Goal: Navigation & Orientation: Find specific page/section

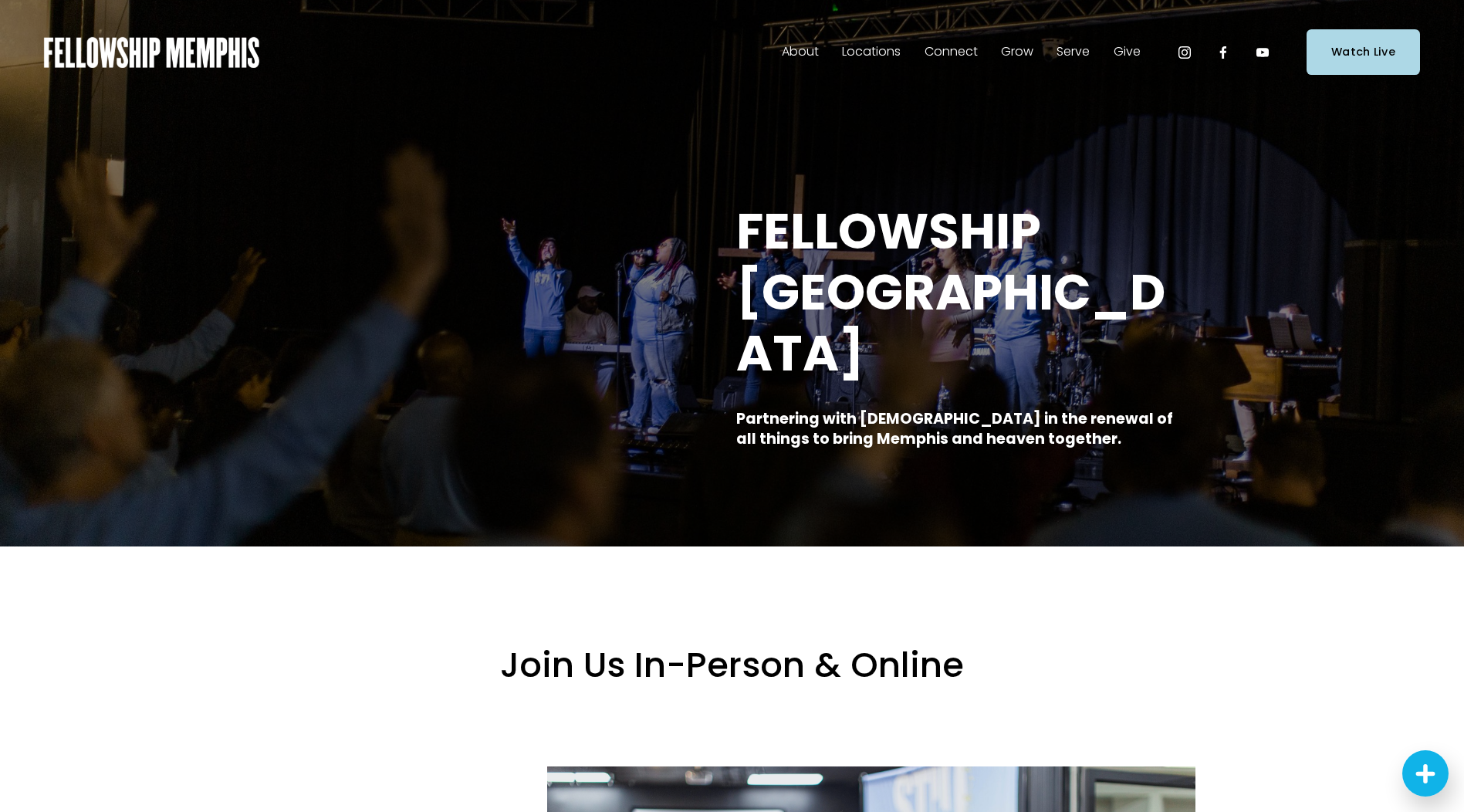
click at [0, 0] on span "In-Person" at bounding box center [0, 0] width 0 height 0
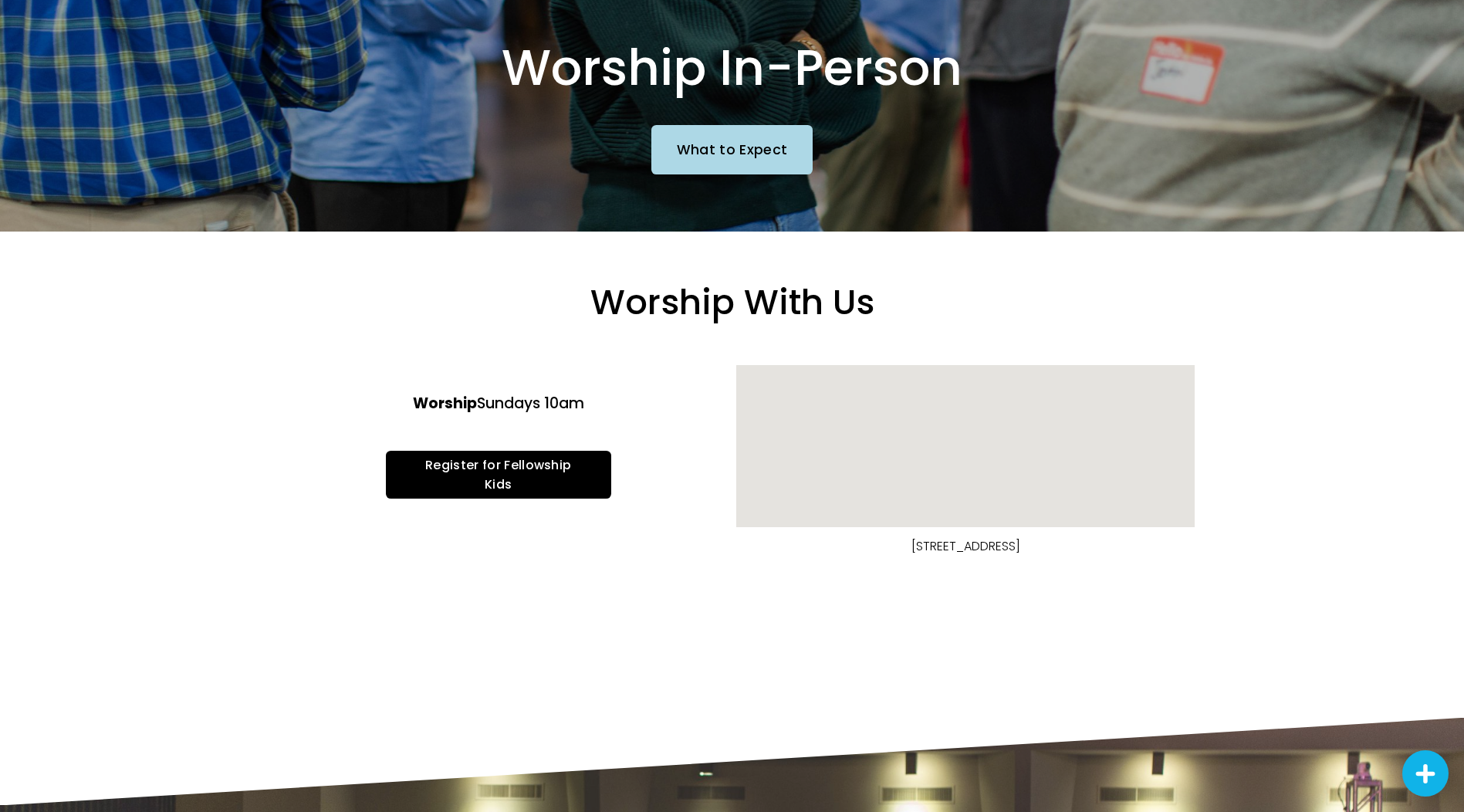
scroll to position [385, 0]
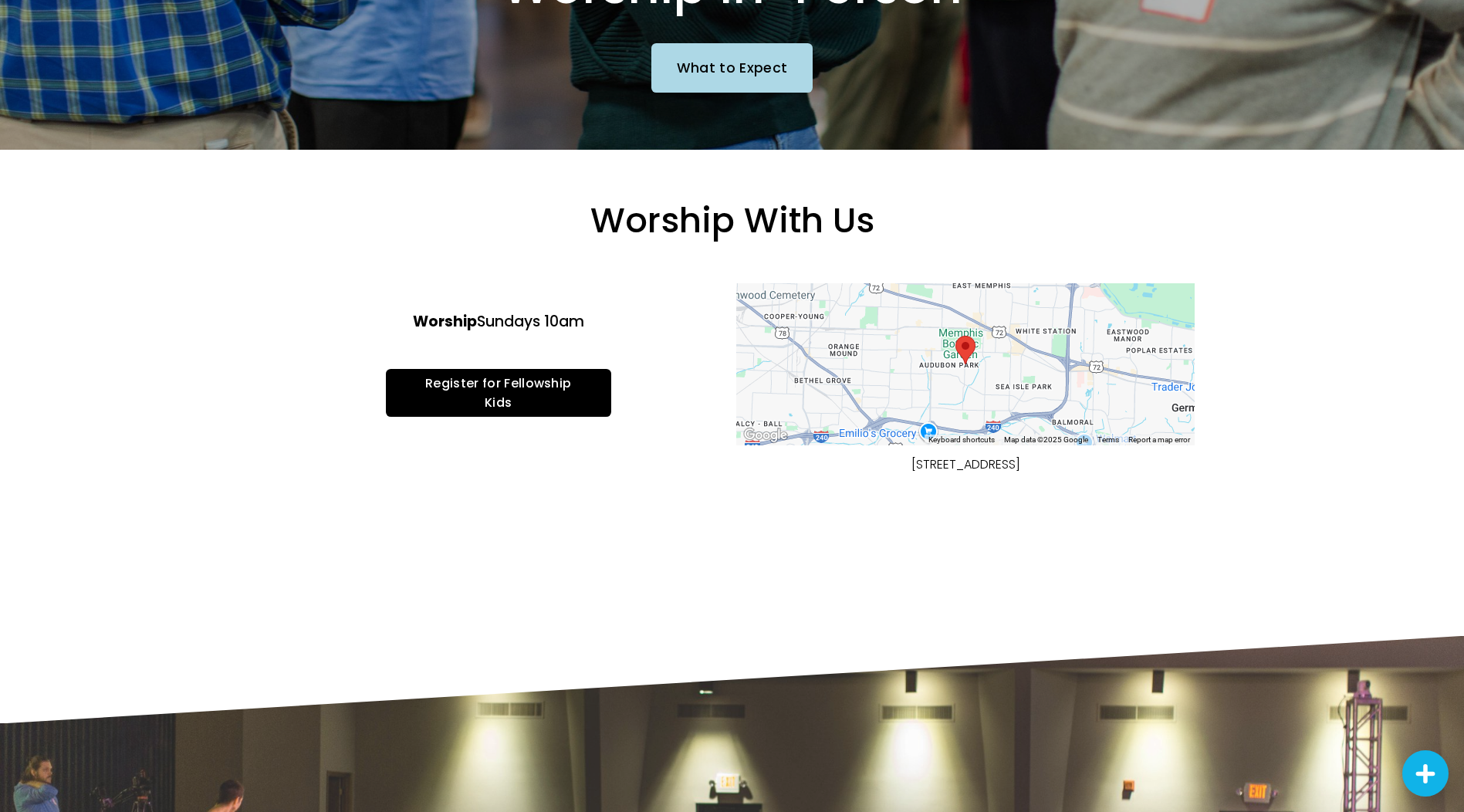
click at [523, 395] on link "Register for Fellowship Kids" at bounding box center [498, 393] width 225 height 48
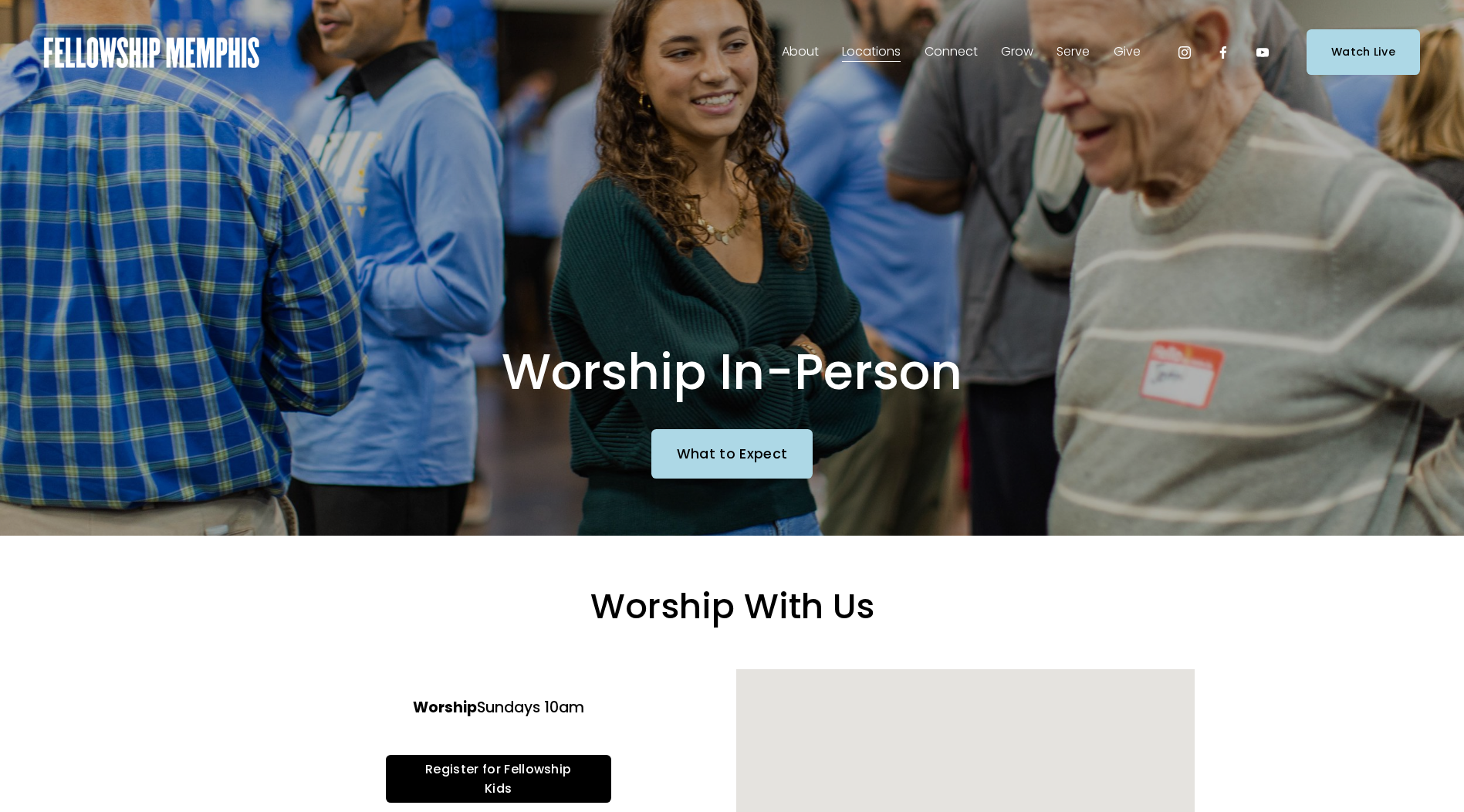
scroll to position [385, 0]
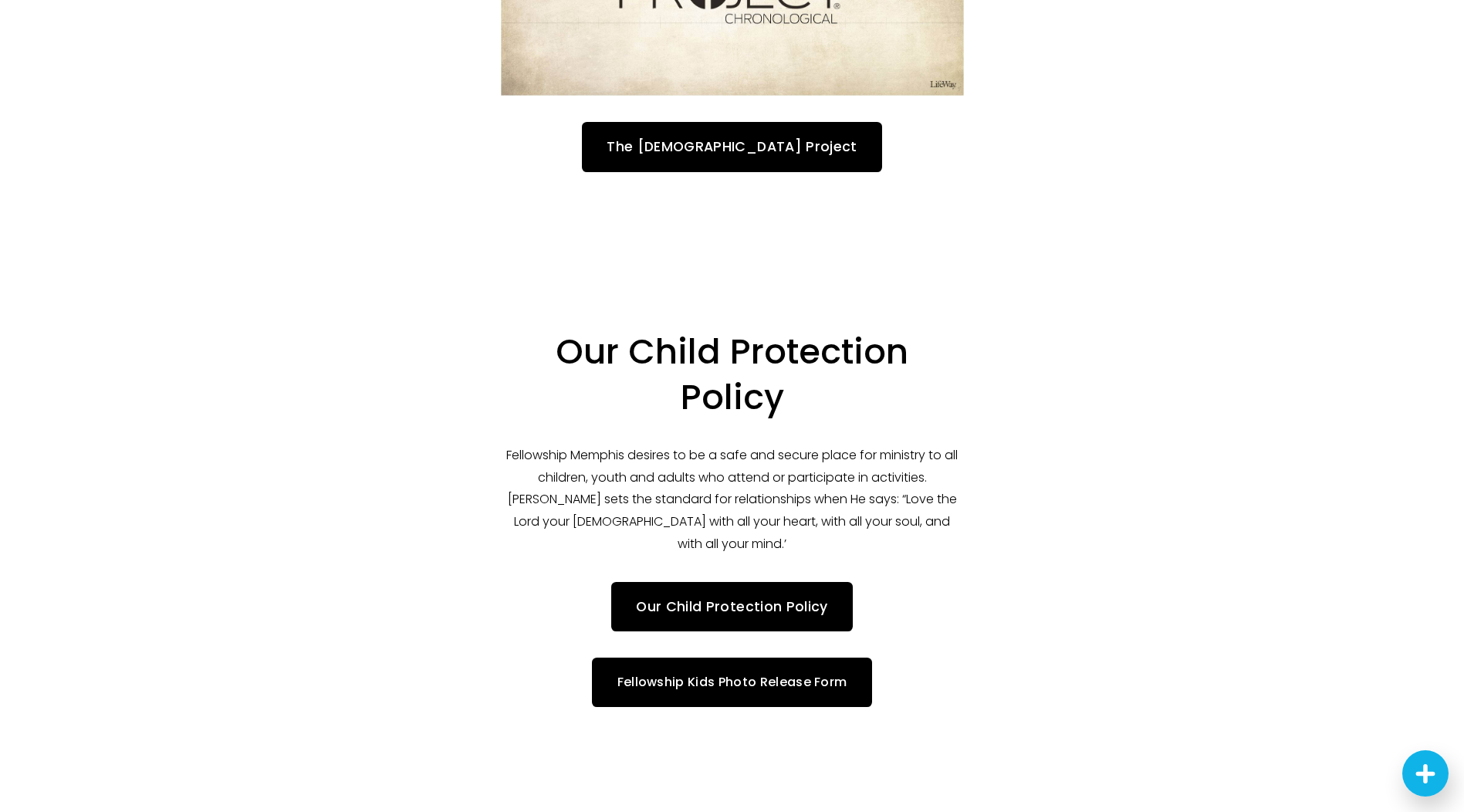
scroll to position [3731, 0]
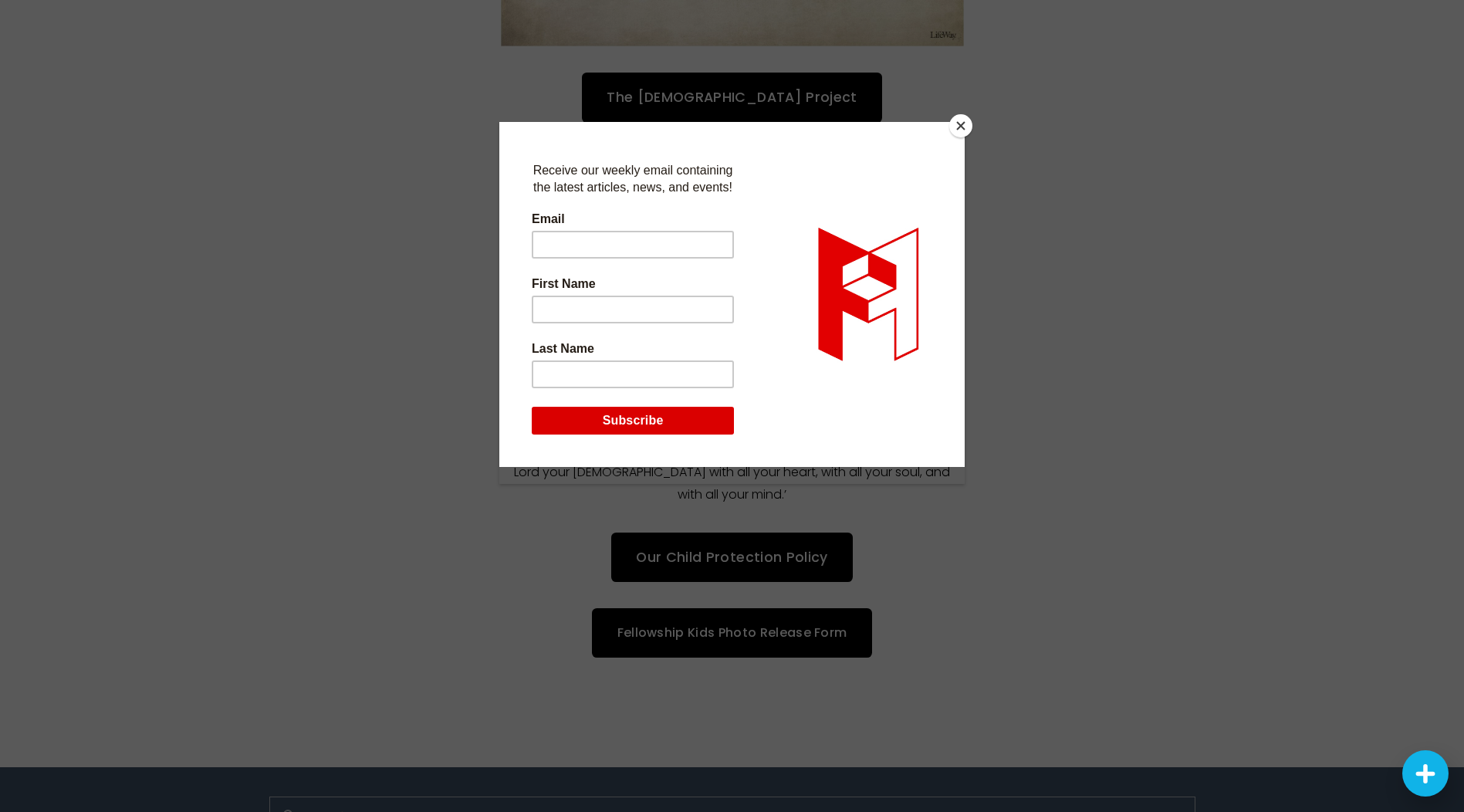
click at [967, 128] on button "Close" at bounding box center [960, 125] width 23 height 23
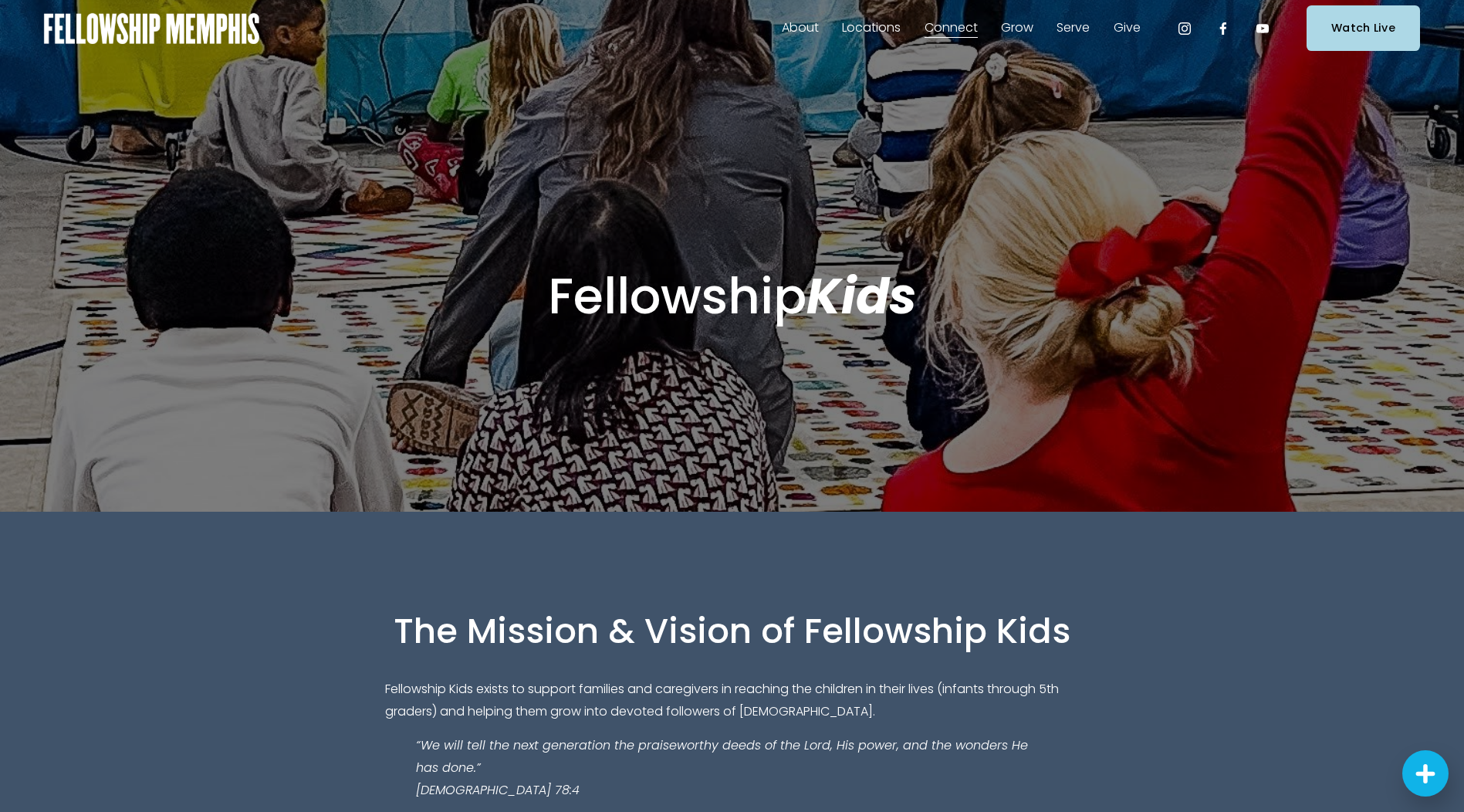
scroll to position [0, 0]
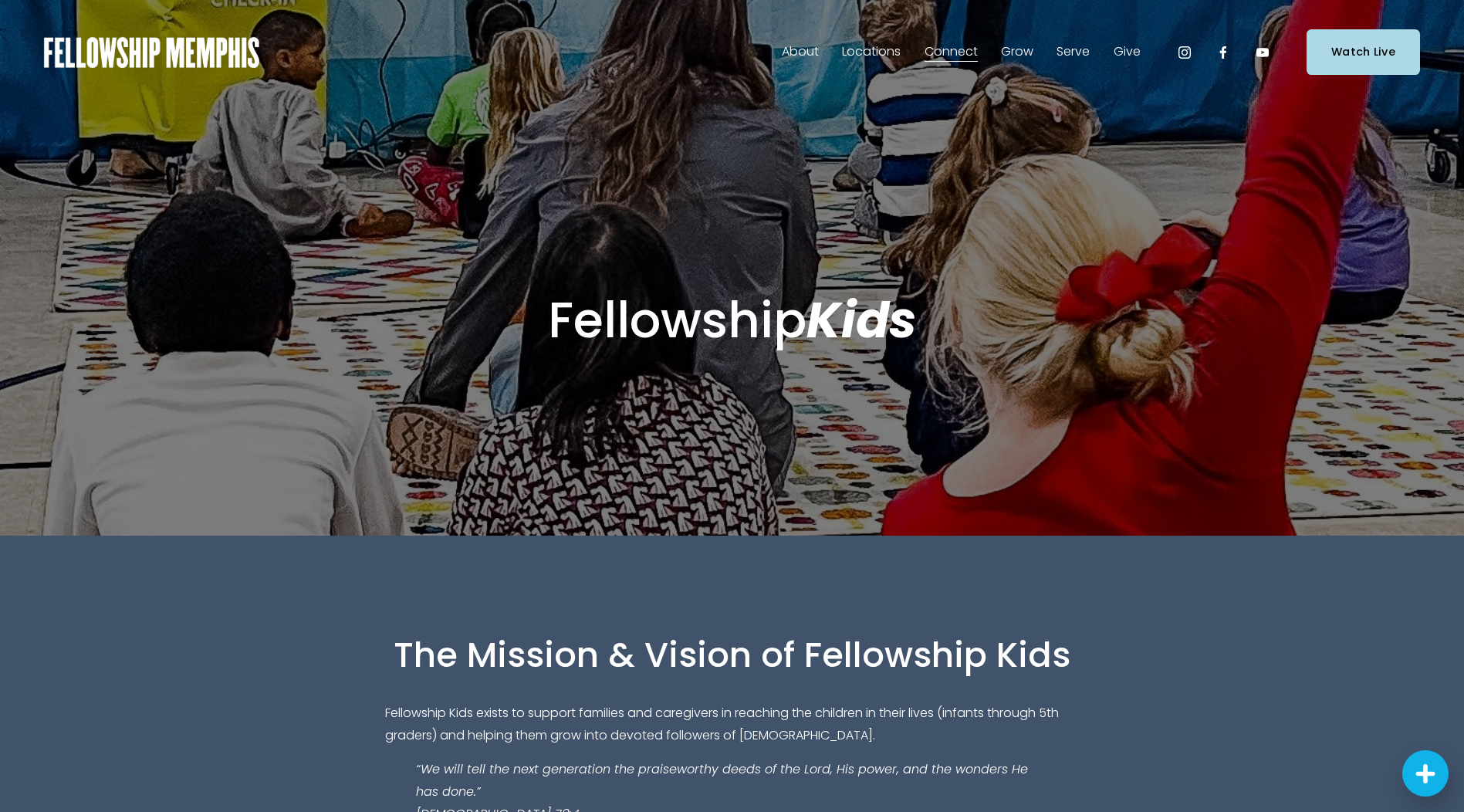
click at [934, 58] on span "Connect" at bounding box center [951, 52] width 53 height 22
click at [0, 0] on span "Kids" at bounding box center [0, 0] width 0 height 0
click at [0, 0] on span "Alpha" at bounding box center [0, 0] width 0 height 0
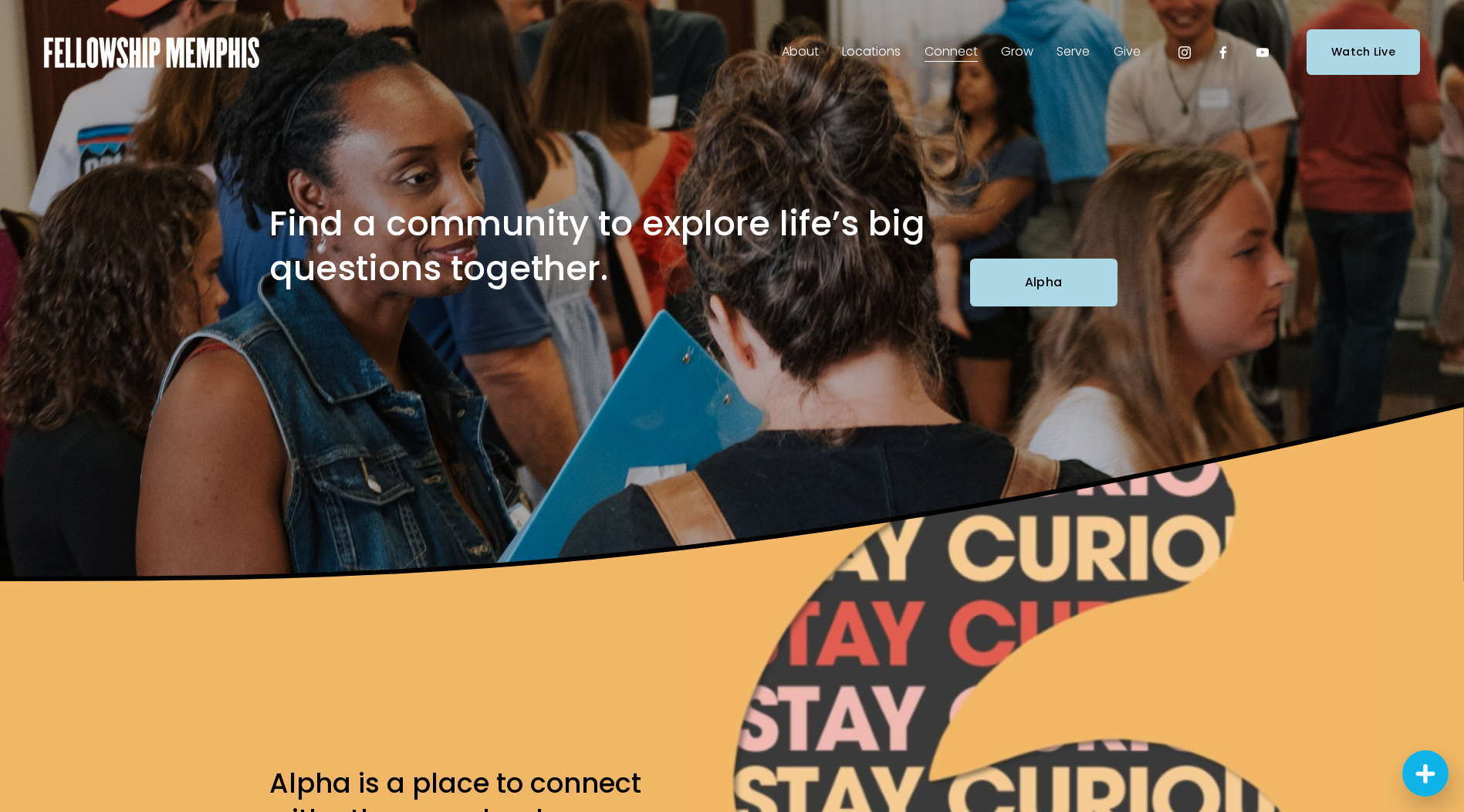
click at [956, 46] on span "Connect" at bounding box center [951, 52] width 53 height 22
click at [0, 0] on span "Men" at bounding box center [0, 0] width 0 height 0
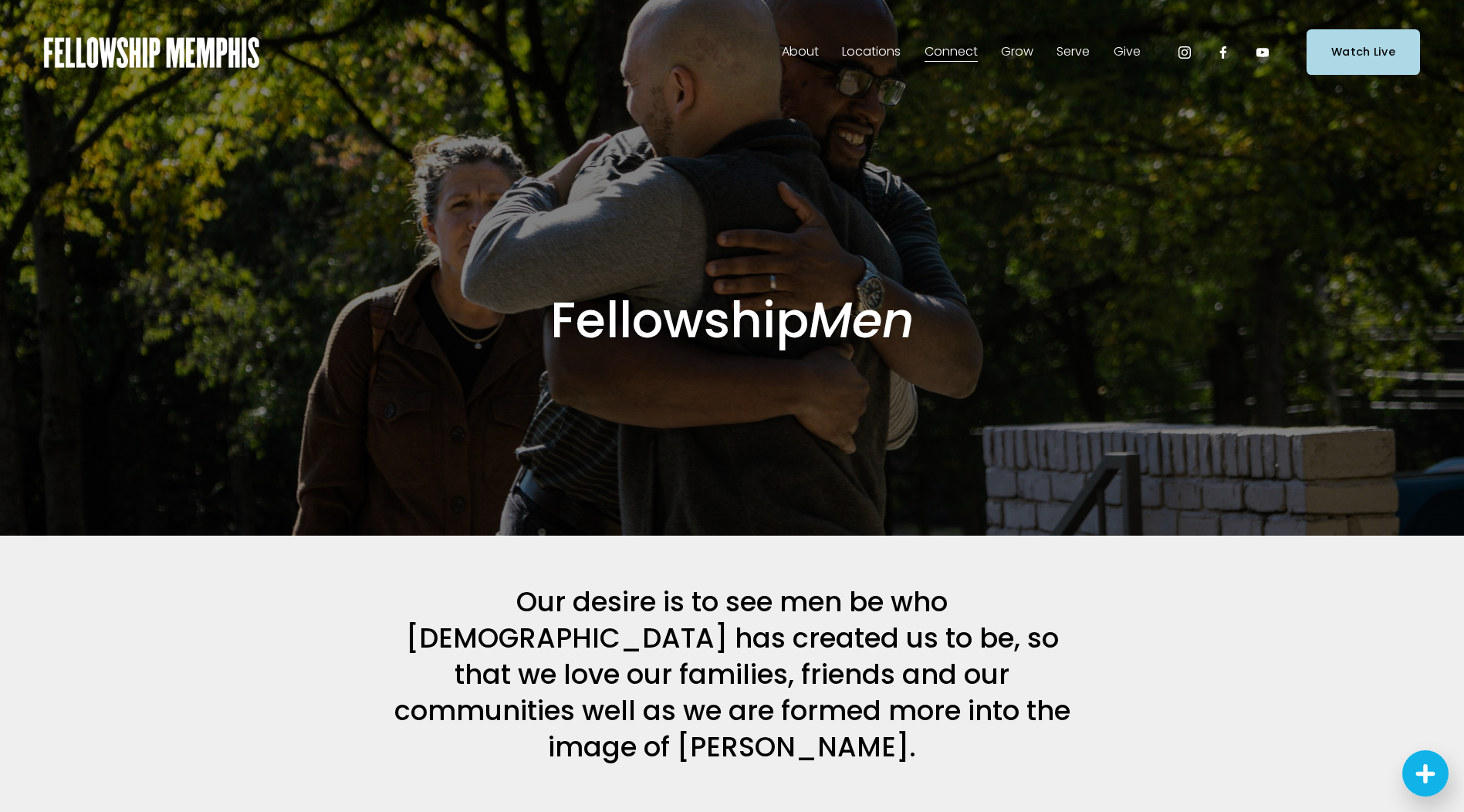
click at [0, 0] on span "New to Fellowship" at bounding box center [0, 0] width 0 height 0
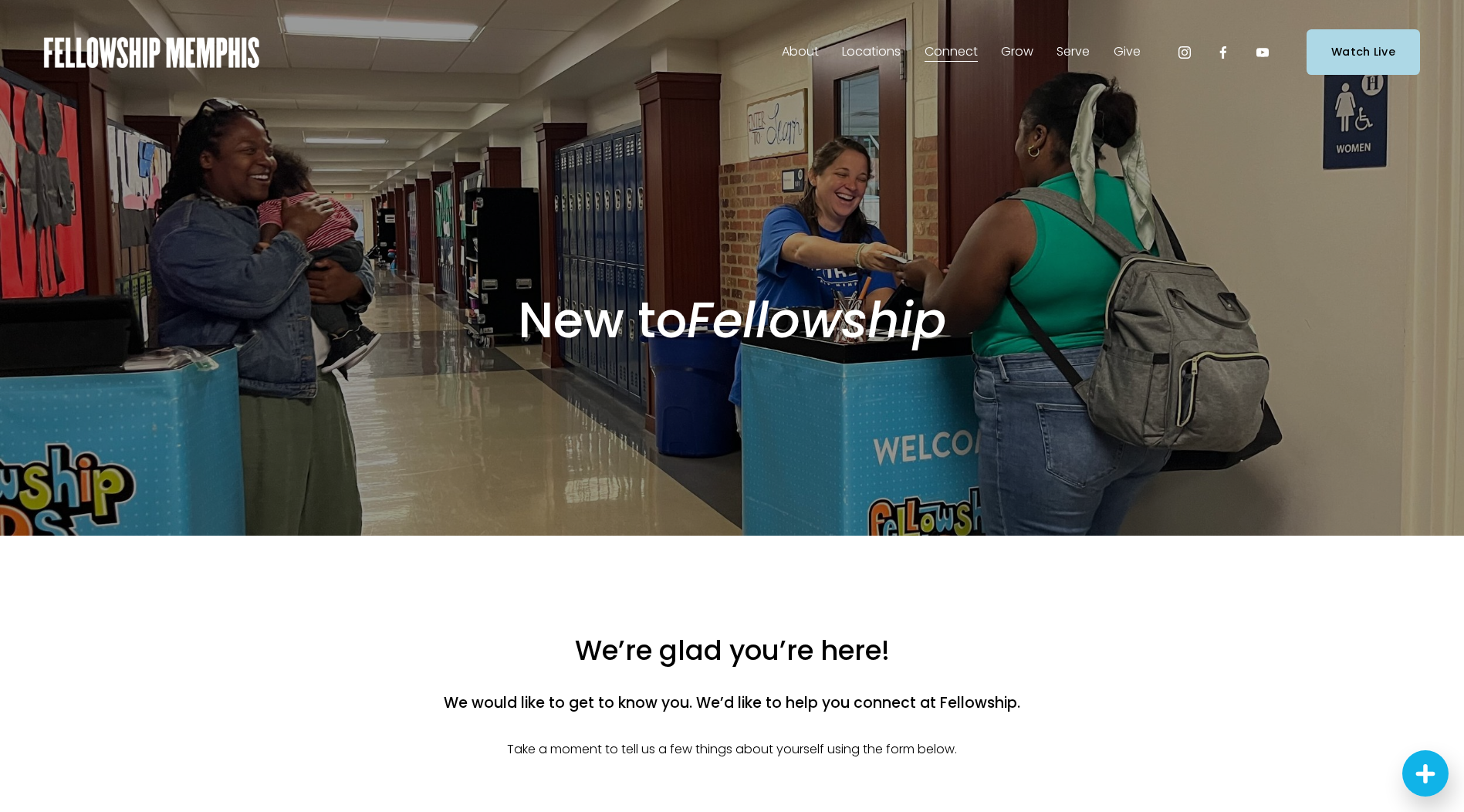
click at [0, 0] on span "Membership" at bounding box center [0, 0] width 0 height 0
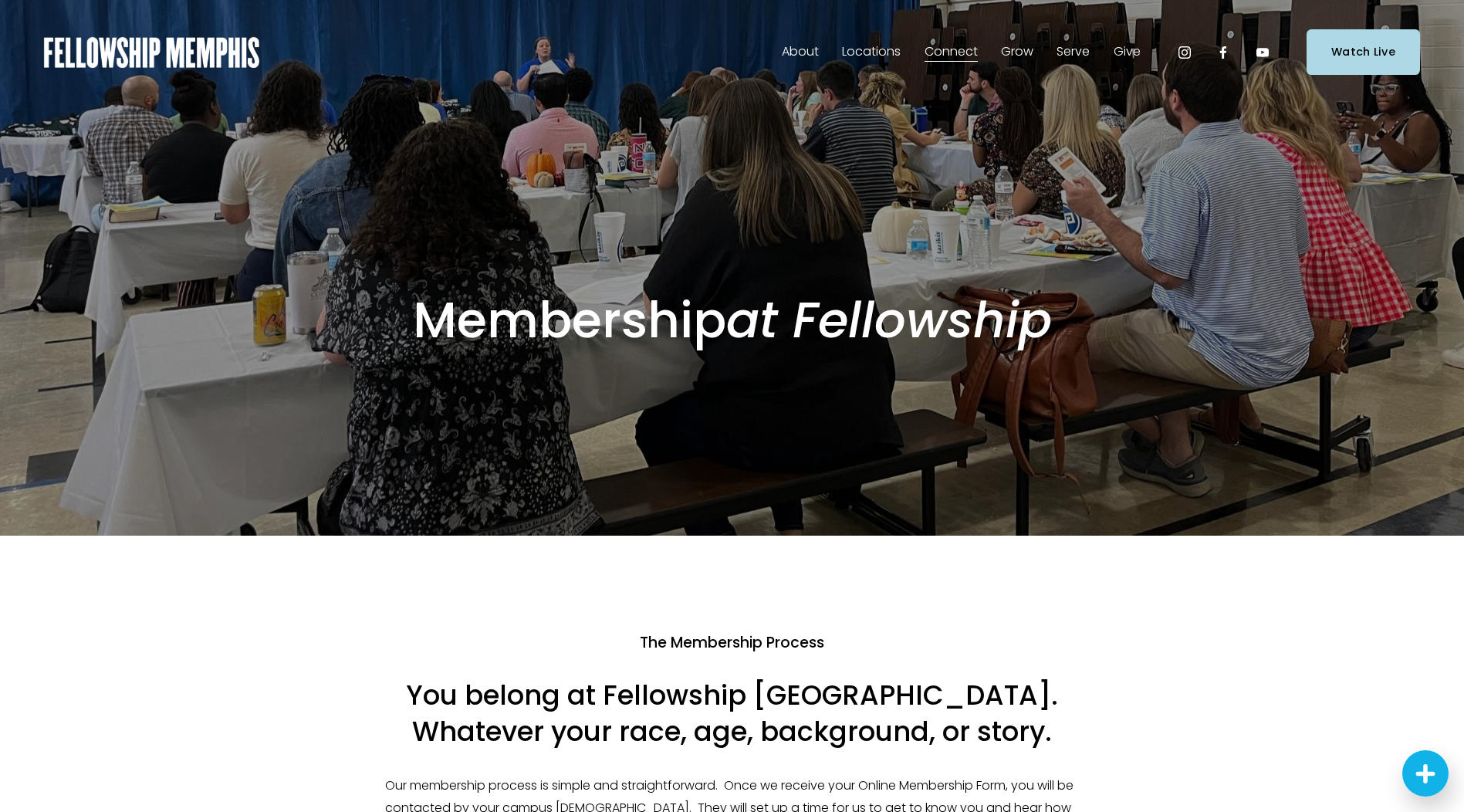
click at [0, 0] on span "Staff" at bounding box center [0, 0] width 0 height 0
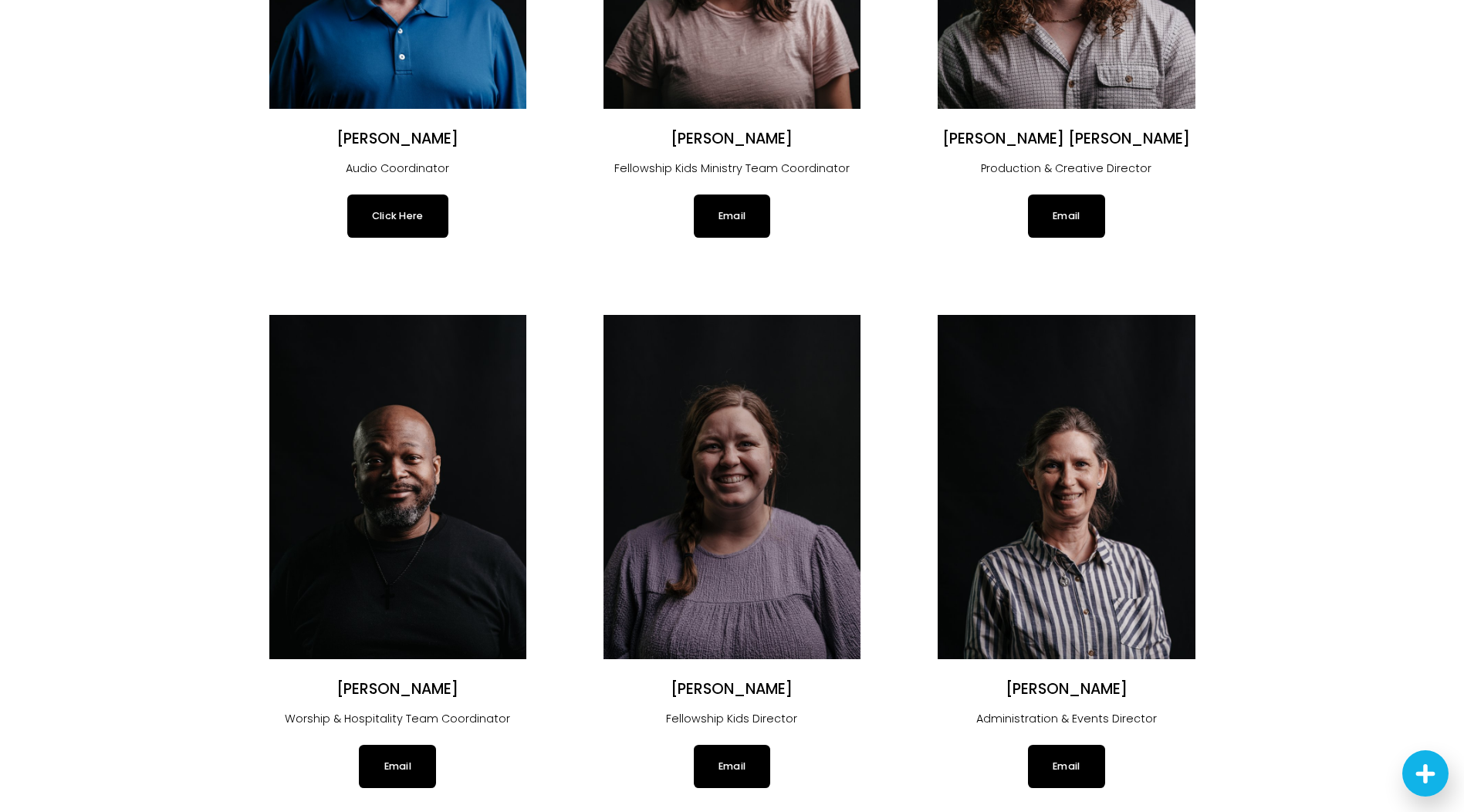
scroll to position [2083, 0]
